Goal: Task Accomplishment & Management: Use online tool/utility

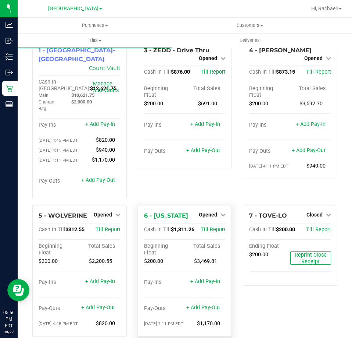
click at [199, 304] on link "+ Add Pay-Out" at bounding box center [203, 307] width 34 height 6
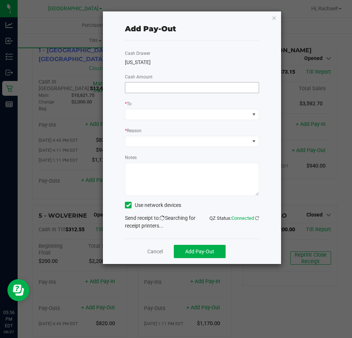
click at [174, 88] on input at bounding box center [191, 87] width 133 height 10
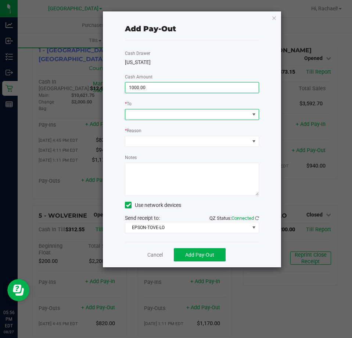
type input "$1,000.00"
click at [252, 113] on span at bounding box center [254, 114] width 6 height 6
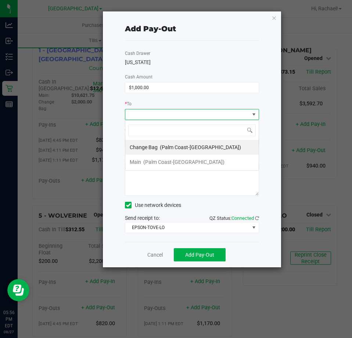
scroll to position [11, 134]
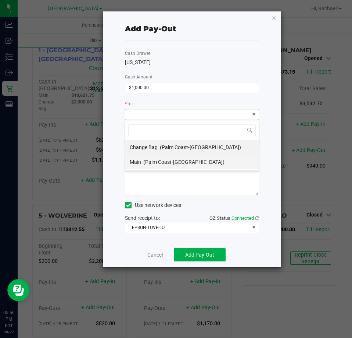
click at [165, 162] on span "(Palm Coast-Vault)" at bounding box center [183, 162] width 81 height 6
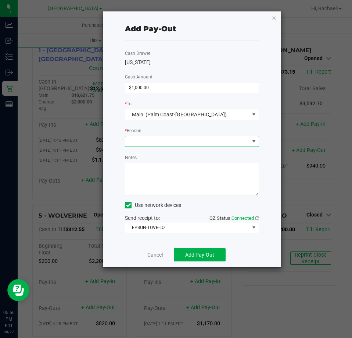
click at [171, 138] on span at bounding box center [187, 141] width 124 height 10
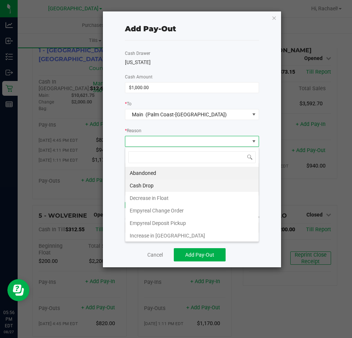
click at [147, 184] on li "Cash Drop" at bounding box center [191, 185] width 133 height 13
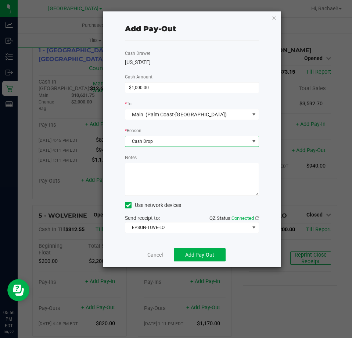
click at [141, 172] on textarea "Notes" at bounding box center [192, 179] width 134 height 33
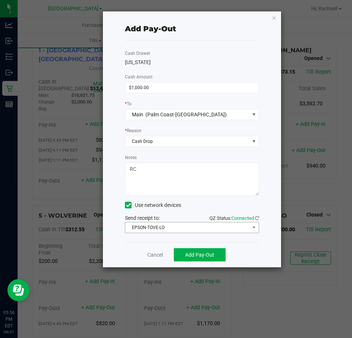
type textarea "RC"
click at [161, 227] on span "EPSON-TOVE-LO" at bounding box center [187, 227] width 124 height 10
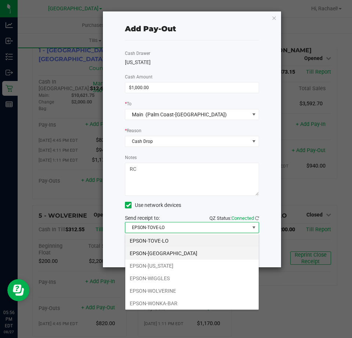
click at [144, 251] on li "EPSON-VANUATU" at bounding box center [191, 253] width 133 height 13
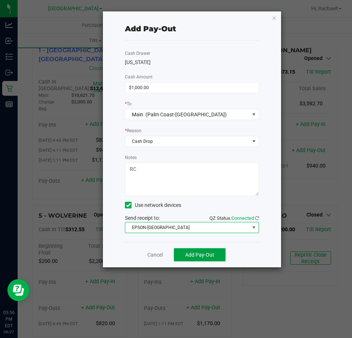
click at [195, 256] on span "Add Pay-Out" at bounding box center [199, 255] width 29 height 6
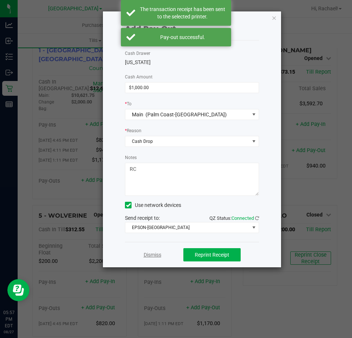
click at [157, 255] on link "Dismiss" at bounding box center [153, 255] width 18 height 8
